Goal: Task Accomplishment & Management: Manage account settings

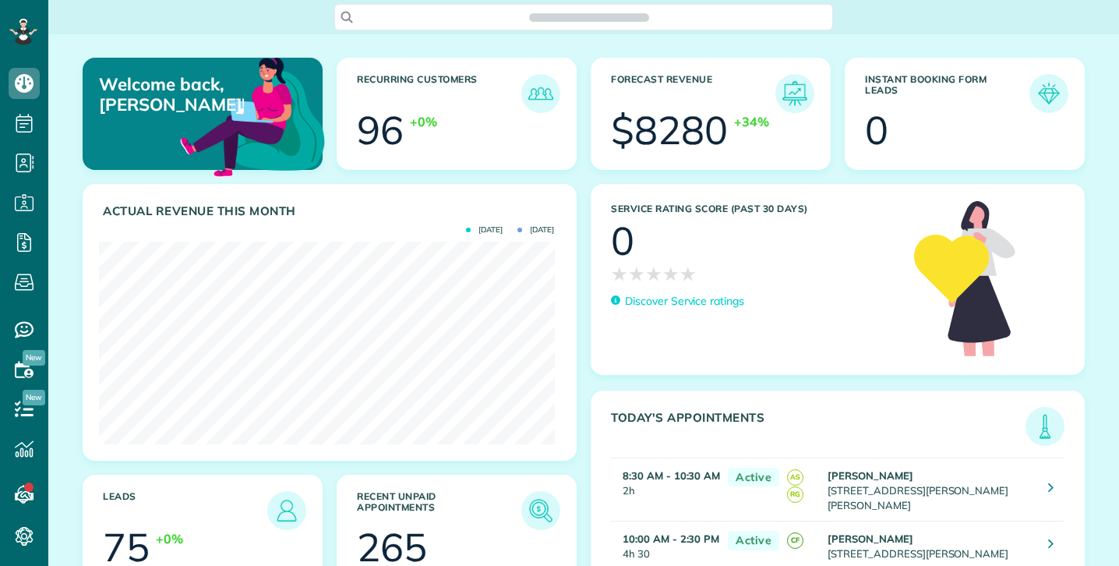
scroll to position [203, 455]
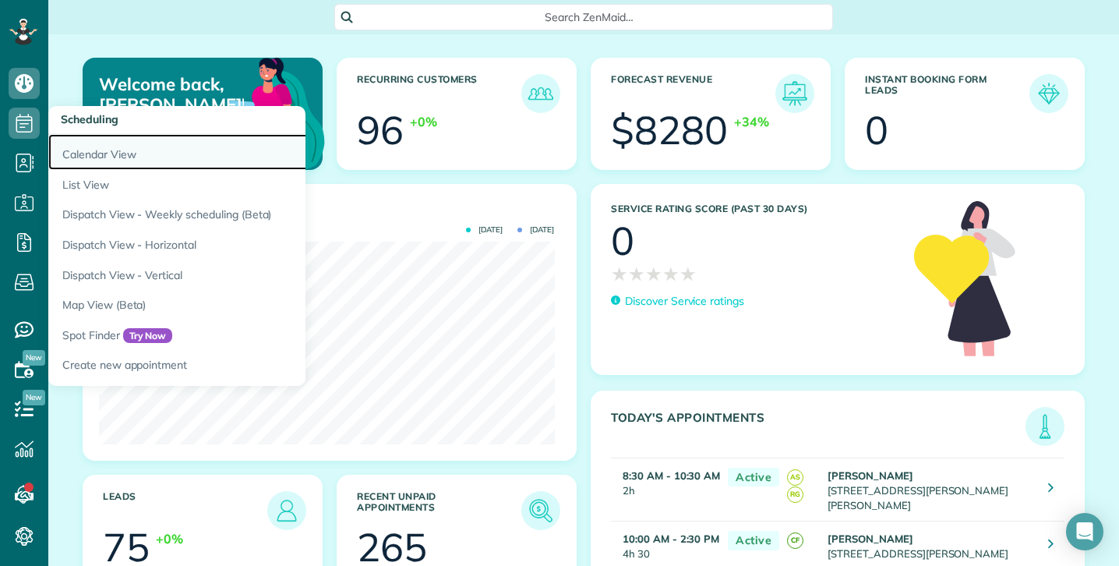
click at [127, 153] on link "Calendar View" at bounding box center [242, 152] width 389 height 36
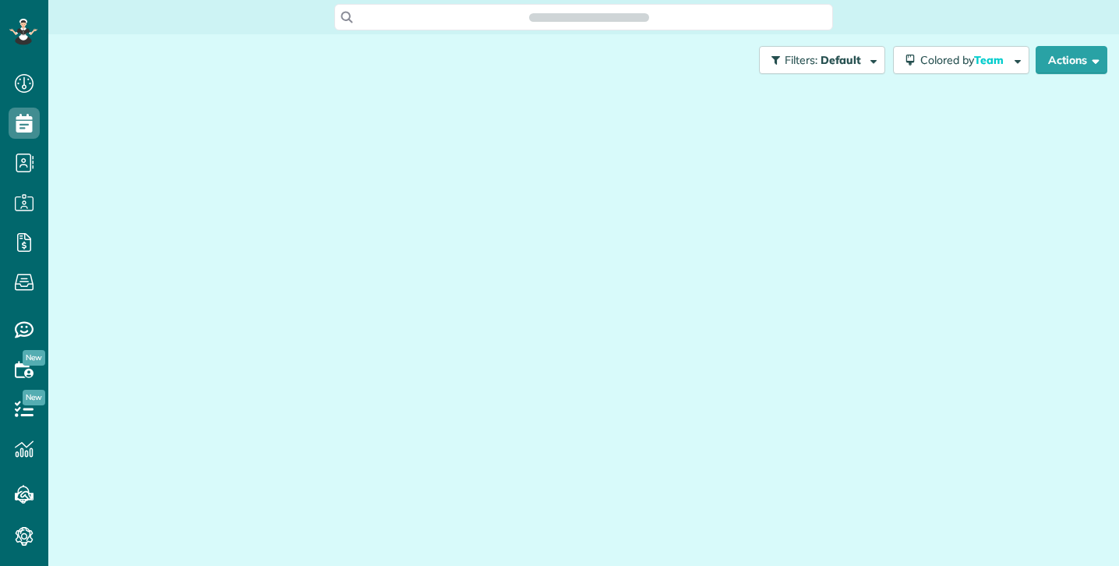
scroll to position [7, 7]
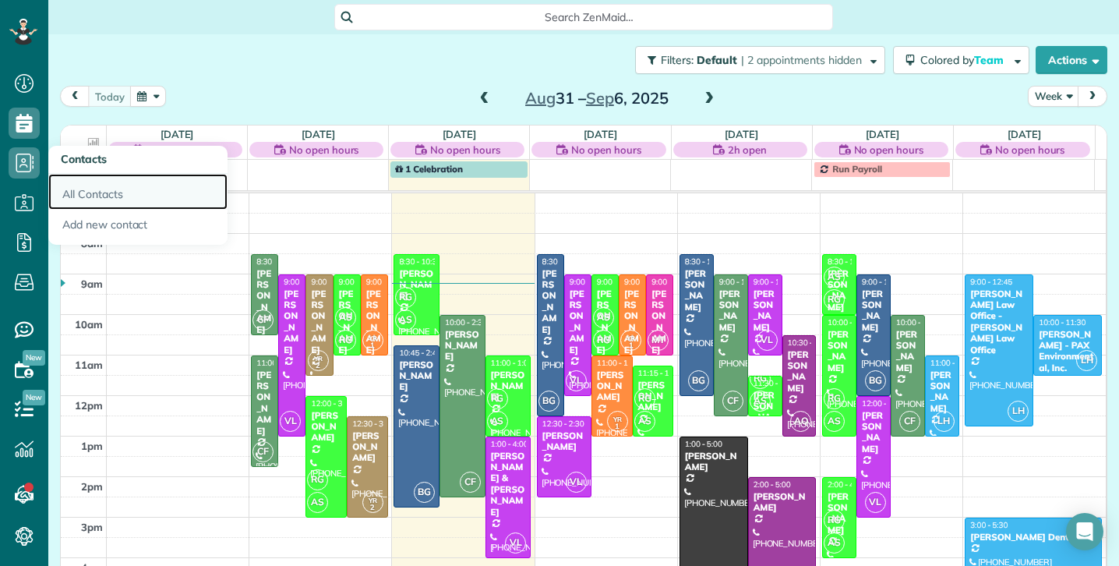
click at [112, 193] on link "All Contacts" at bounding box center [137, 192] width 179 height 36
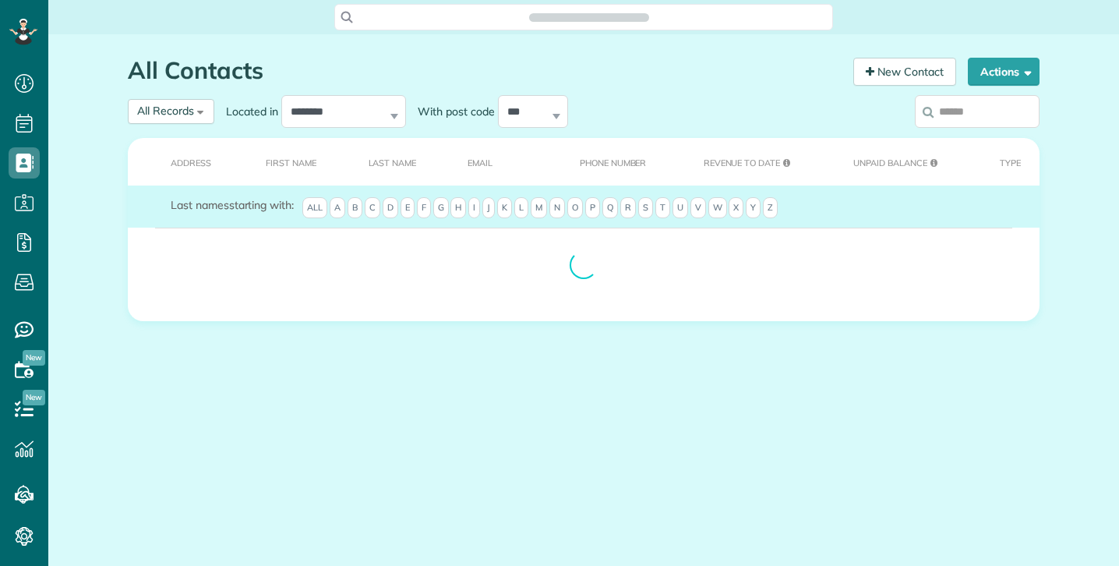
scroll to position [7, 7]
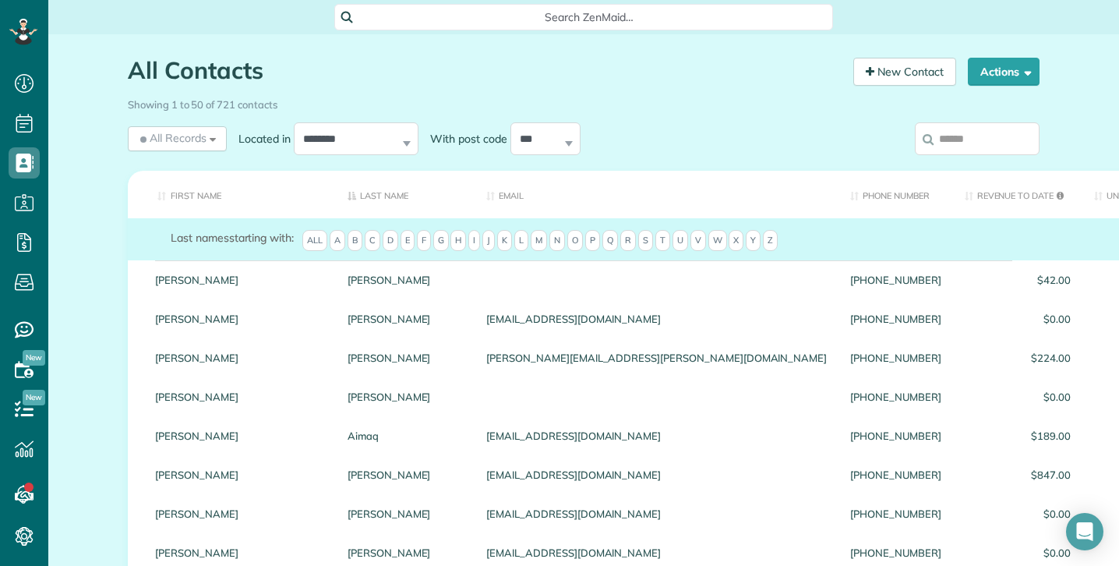
click at [971, 112] on div "Showing 1 to 50 of 721 contacts" at bounding box center [583, 104] width 935 height 27
click at [957, 137] on input "search" at bounding box center [976, 138] width 125 height 33
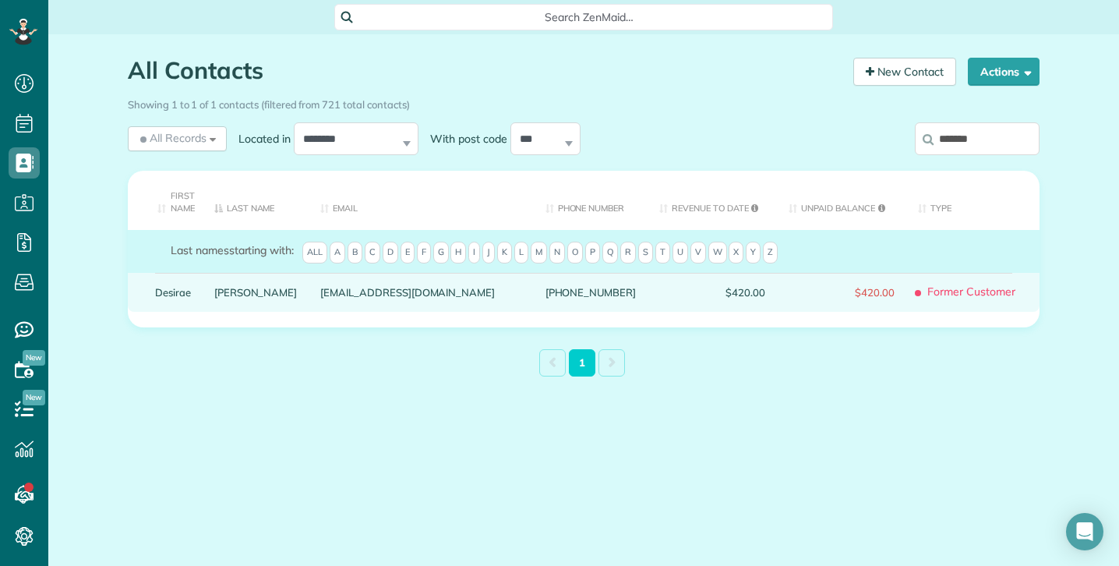
type input "*******"
click at [238, 292] on link "Downing" at bounding box center [255, 292] width 83 height 11
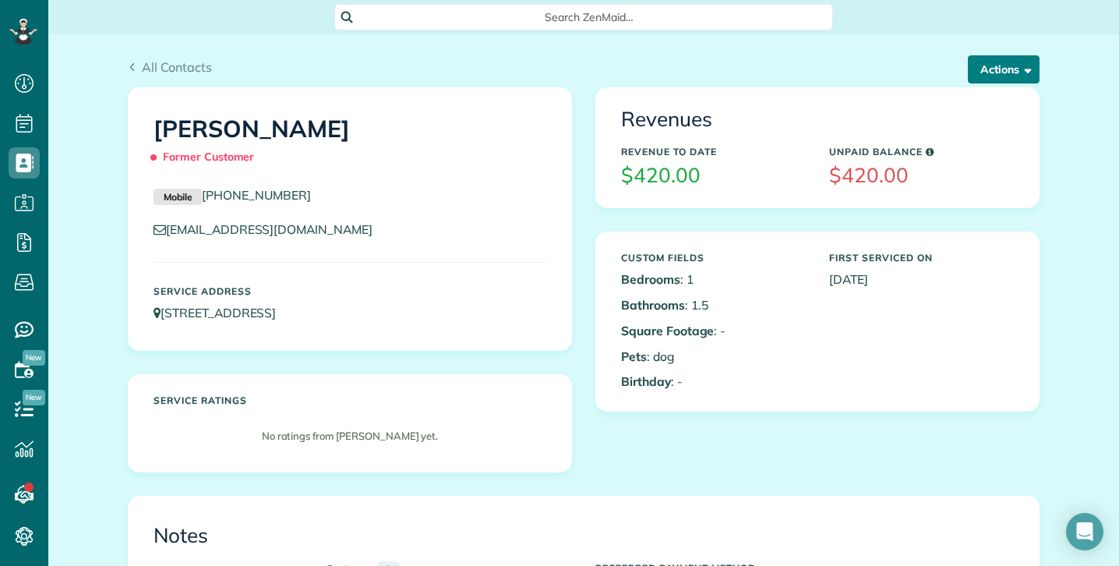
click at [1019, 71] on span "button" at bounding box center [1025, 69] width 12 height 12
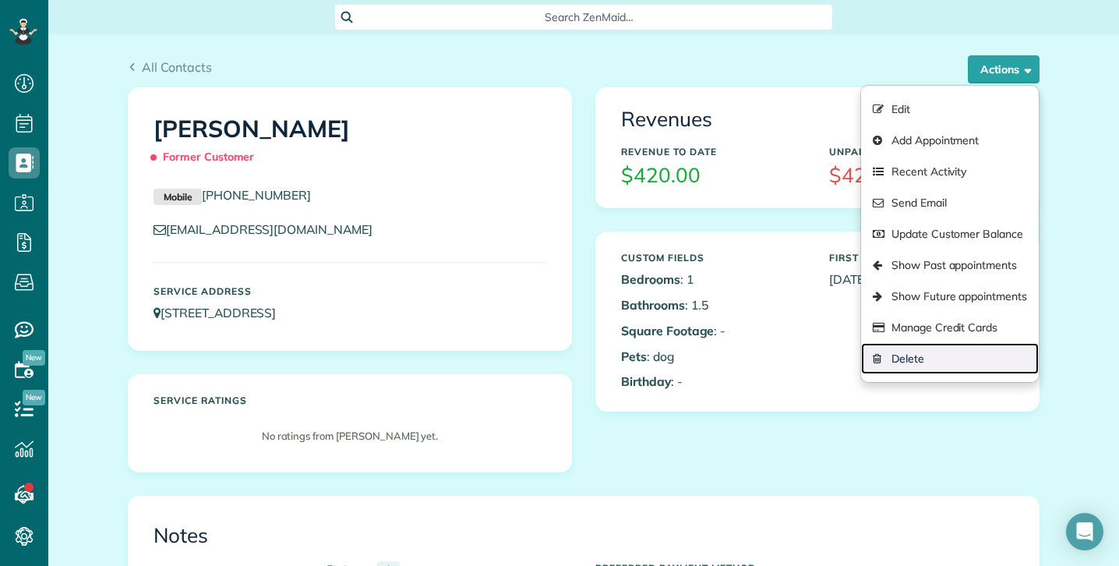
click at [907, 356] on link "Delete" at bounding box center [950, 358] width 178 height 31
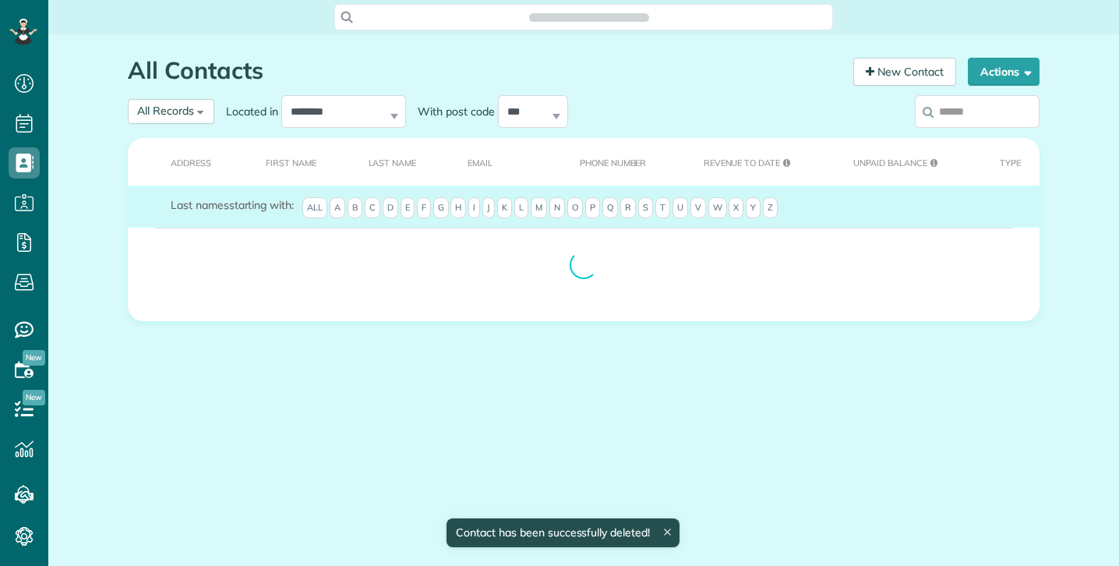
scroll to position [7, 7]
